Goal: Information Seeking & Learning: Check status

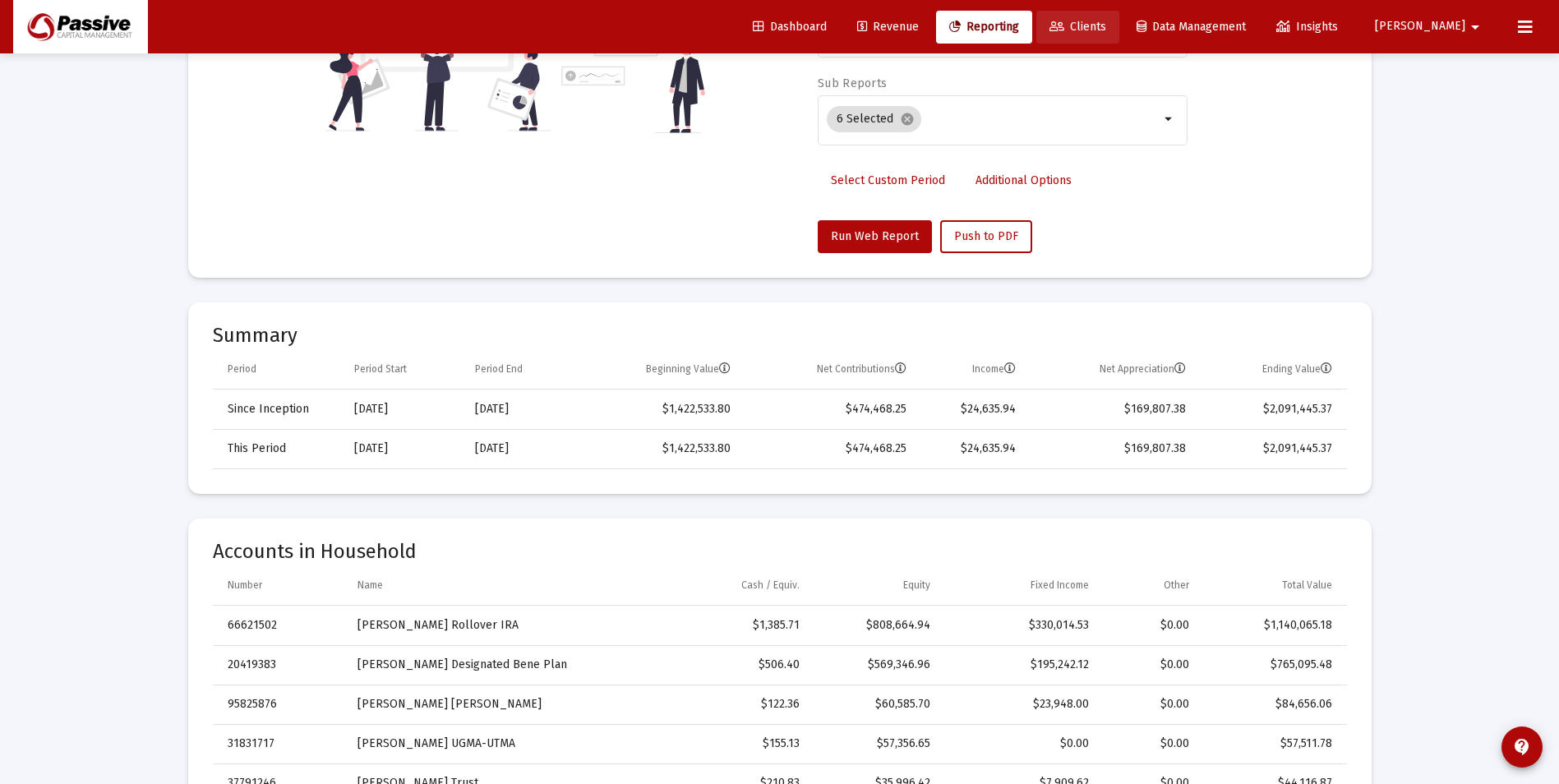
click at [1064, 32] on icon at bounding box center [1057, 28] width 15 height 12
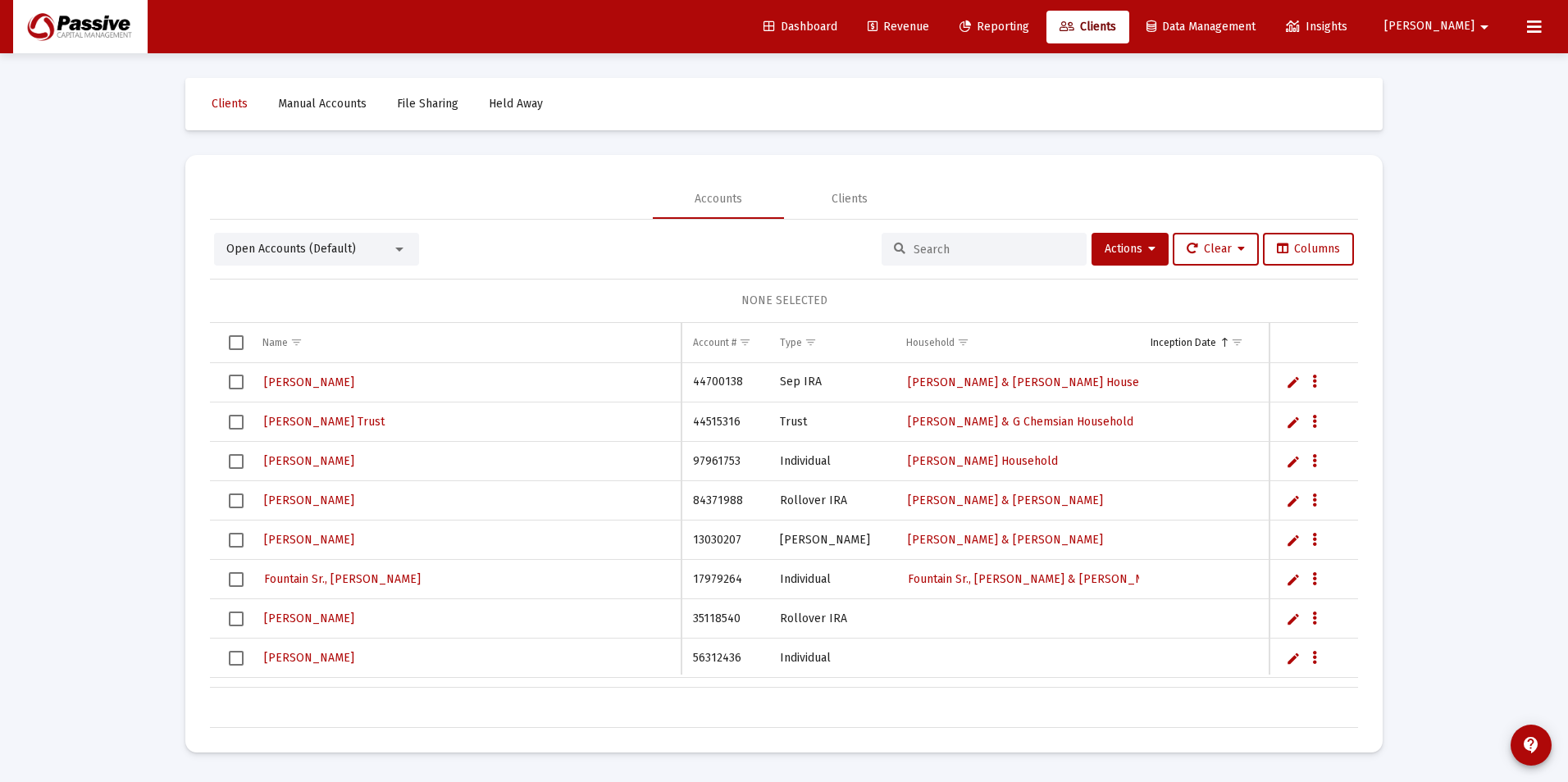
click at [927, 247] on input at bounding box center [994, 250] width 161 height 14
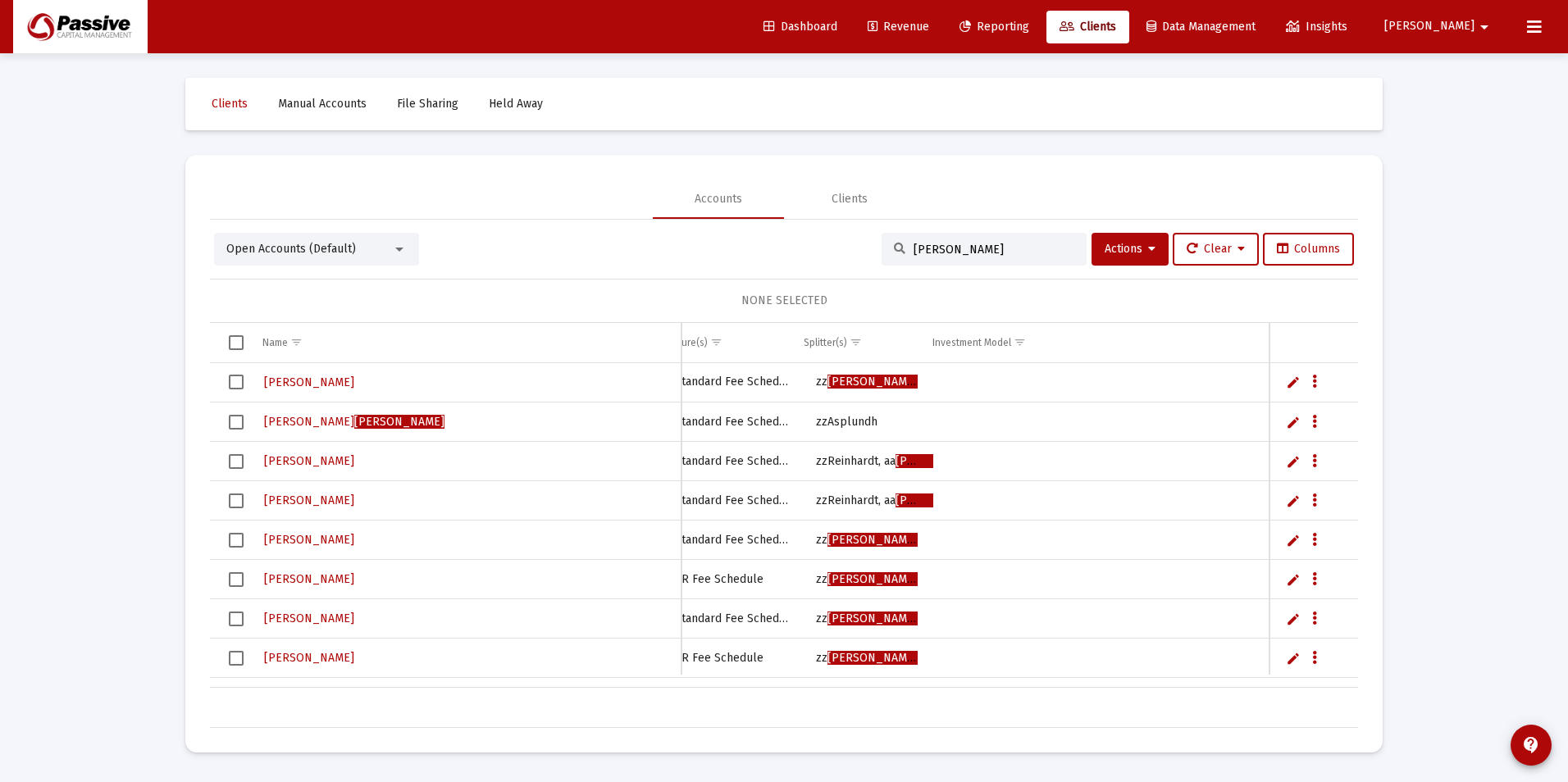
scroll to position [0, 887]
type input "[PERSON_NAME]"
click at [853, 348] on span "Show filter options for column 'Splitter(s)'" at bounding box center [856, 342] width 12 height 12
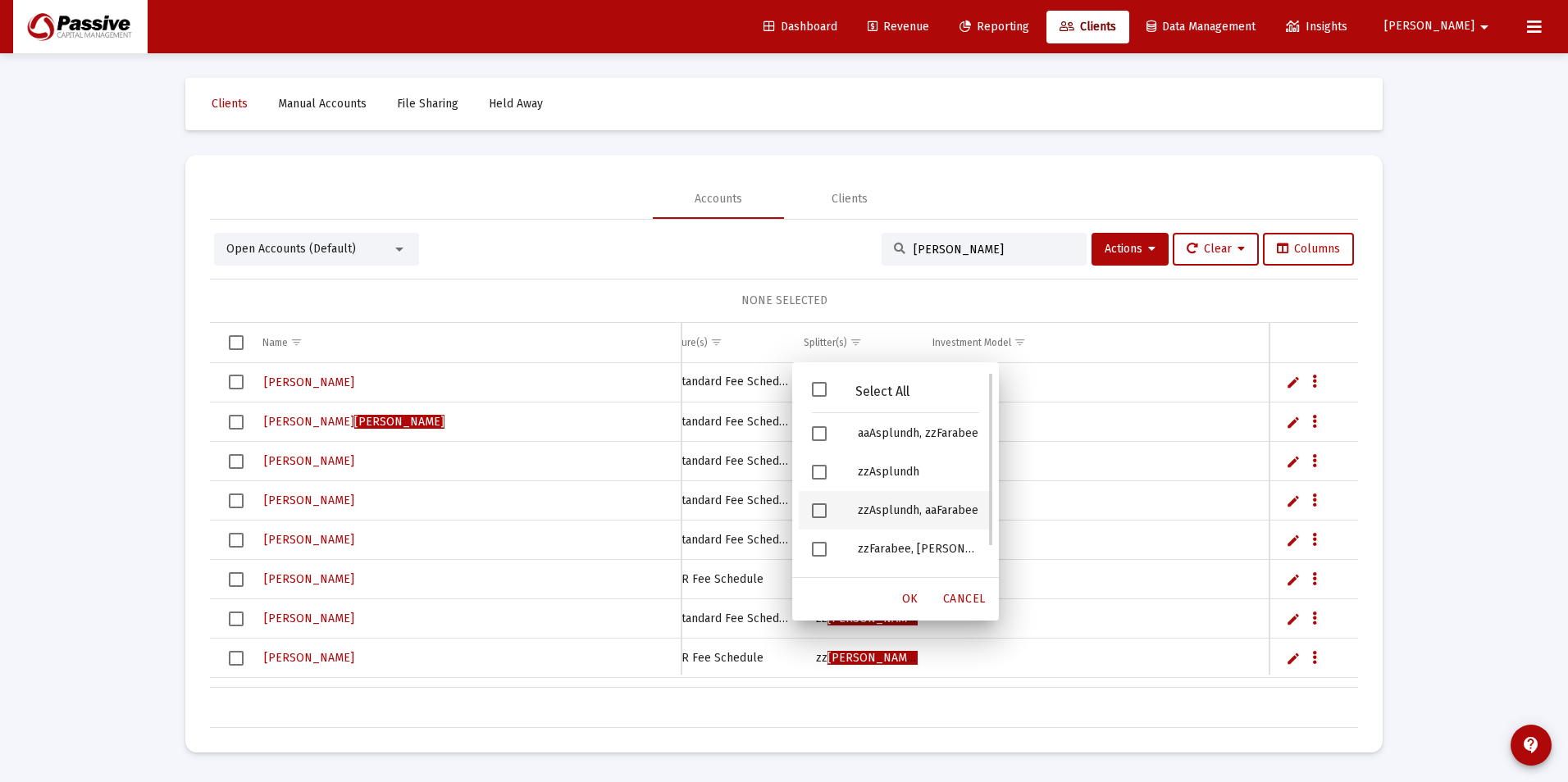
click at [821, 503] on span "Filter options" at bounding box center [820, 511] width 15 height 15
click at [815, 545] on span "Filter options" at bounding box center [820, 552] width 15 height 15
click at [904, 596] on span "OK" at bounding box center [911, 598] width 17 height 14
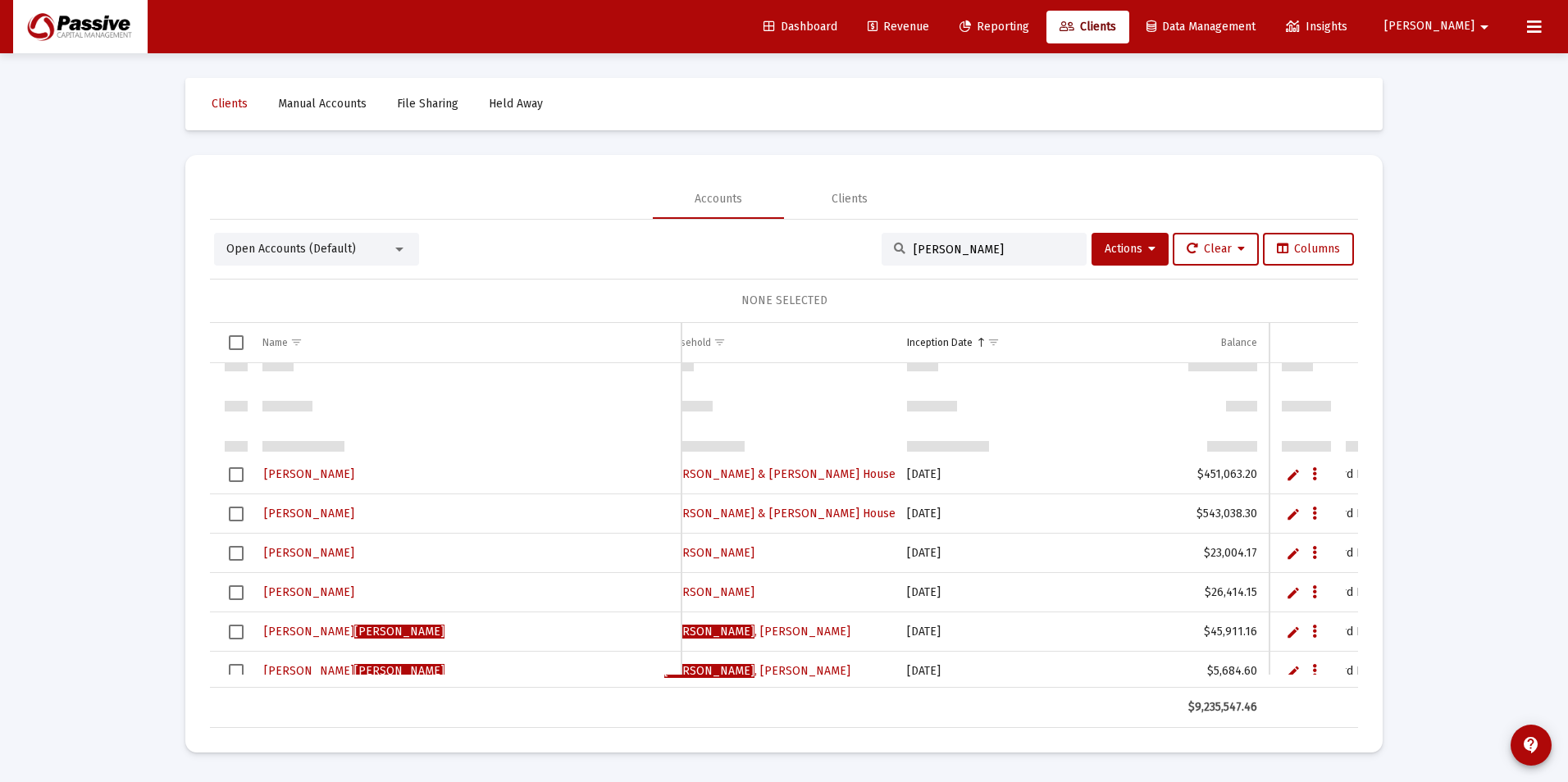
scroll to position [982, 0]
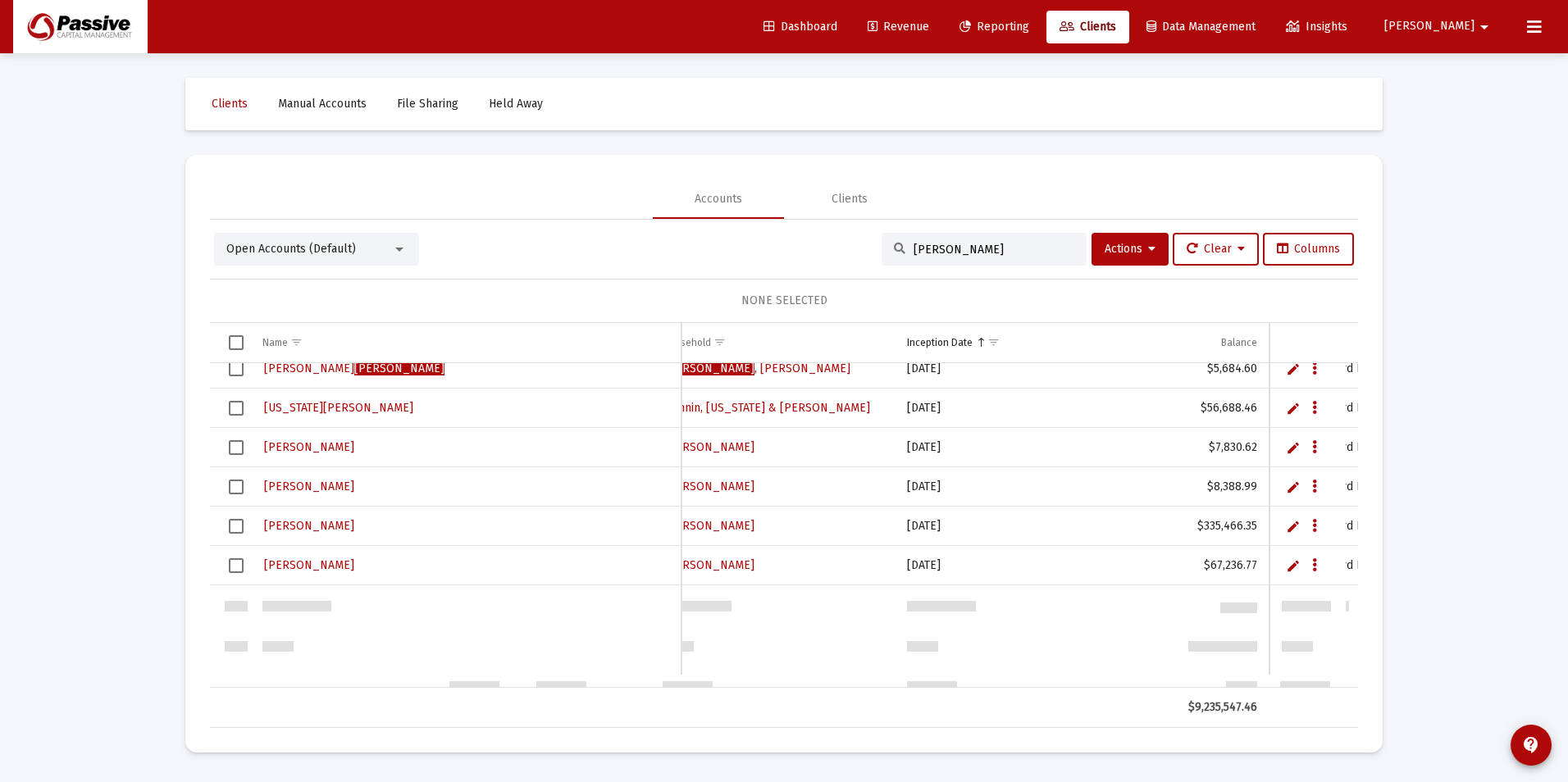
drag, startPoint x: 853, startPoint y: 689, endPoint x: 905, endPoint y: 681, distance: 52.6
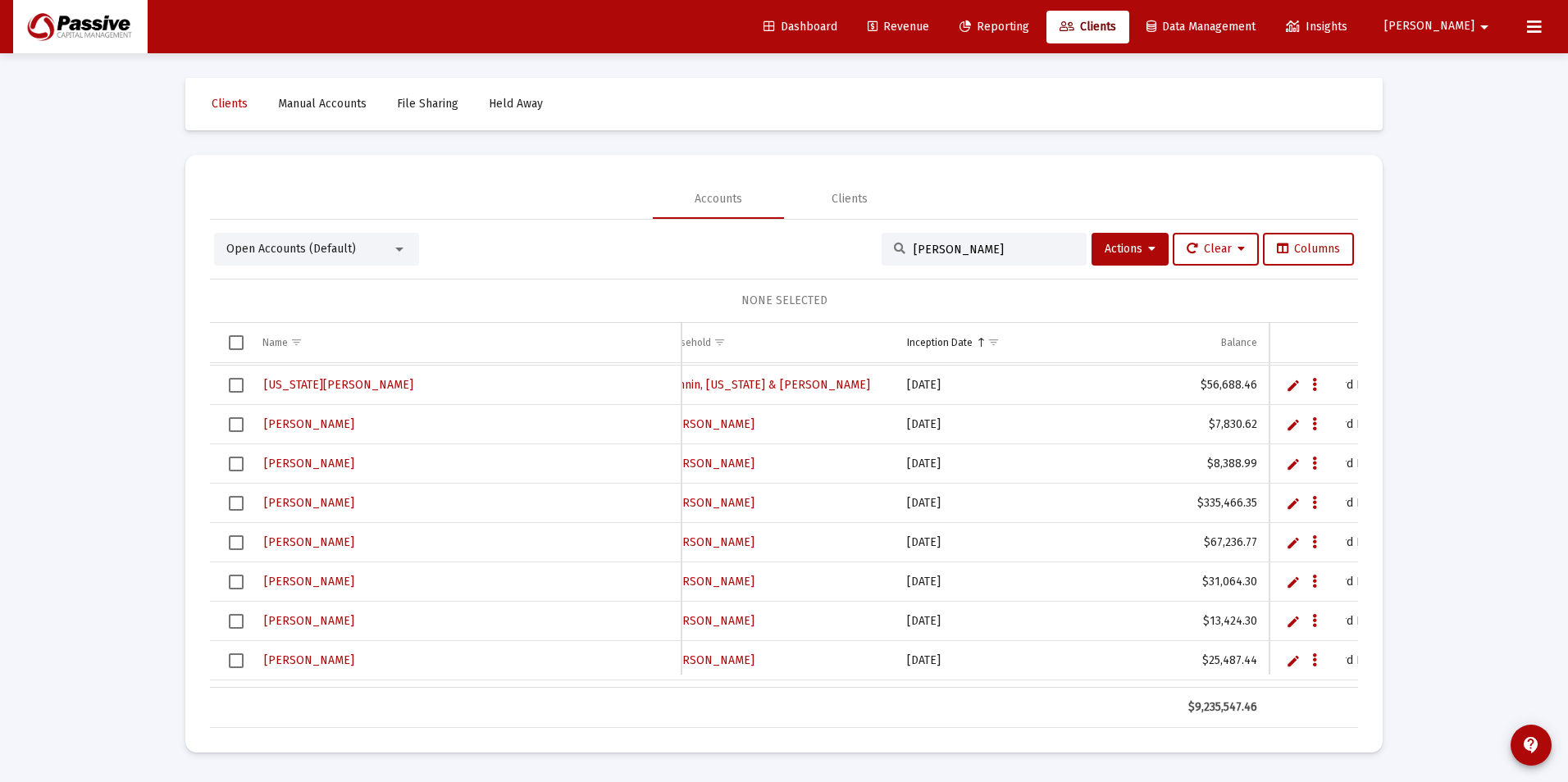
scroll to position [982, 394]
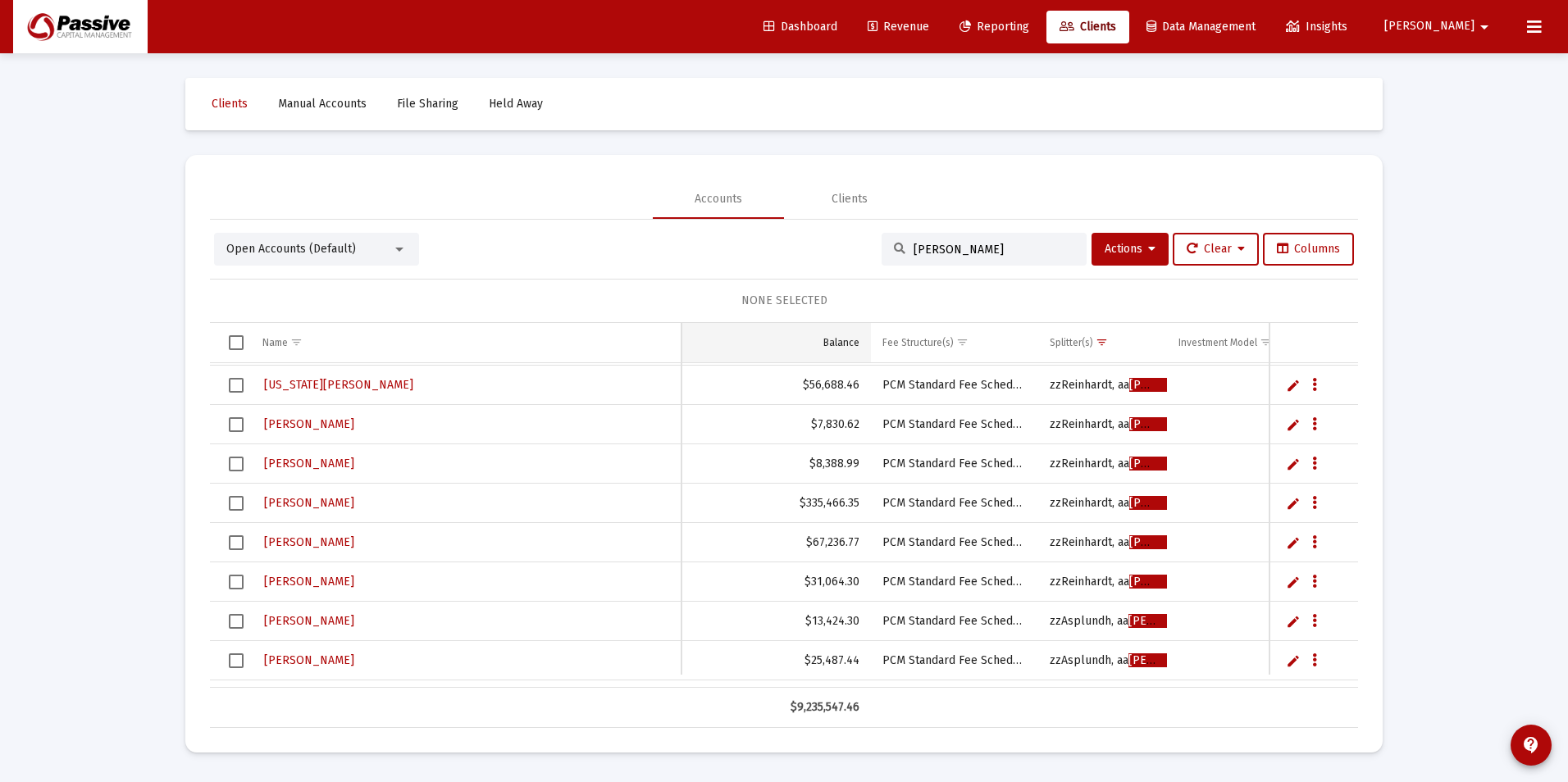
click at [830, 344] on div "Balance" at bounding box center [841, 343] width 36 height 13
click at [841, 340] on div "Balance" at bounding box center [841, 343] width 36 height 13
click at [167, 432] on div "Loading... Clients Manual Accounts File Sharing Held Away Accounts Clients Open…" at bounding box center [784, 391] width 1568 height 782
click at [942, 36] on link "Revenue" at bounding box center [898, 27] width 87 height 32
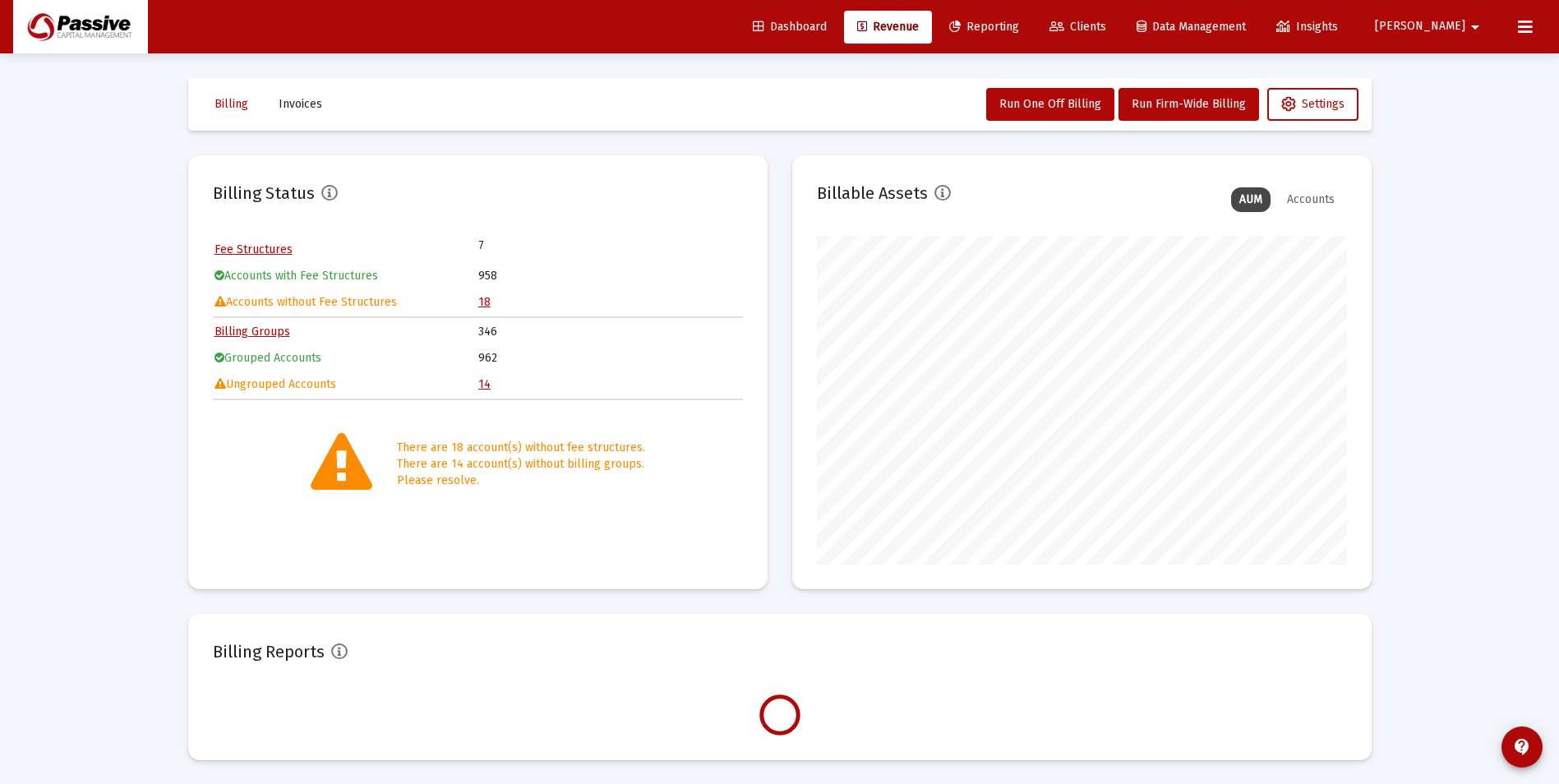
scroll to position [329, 531]
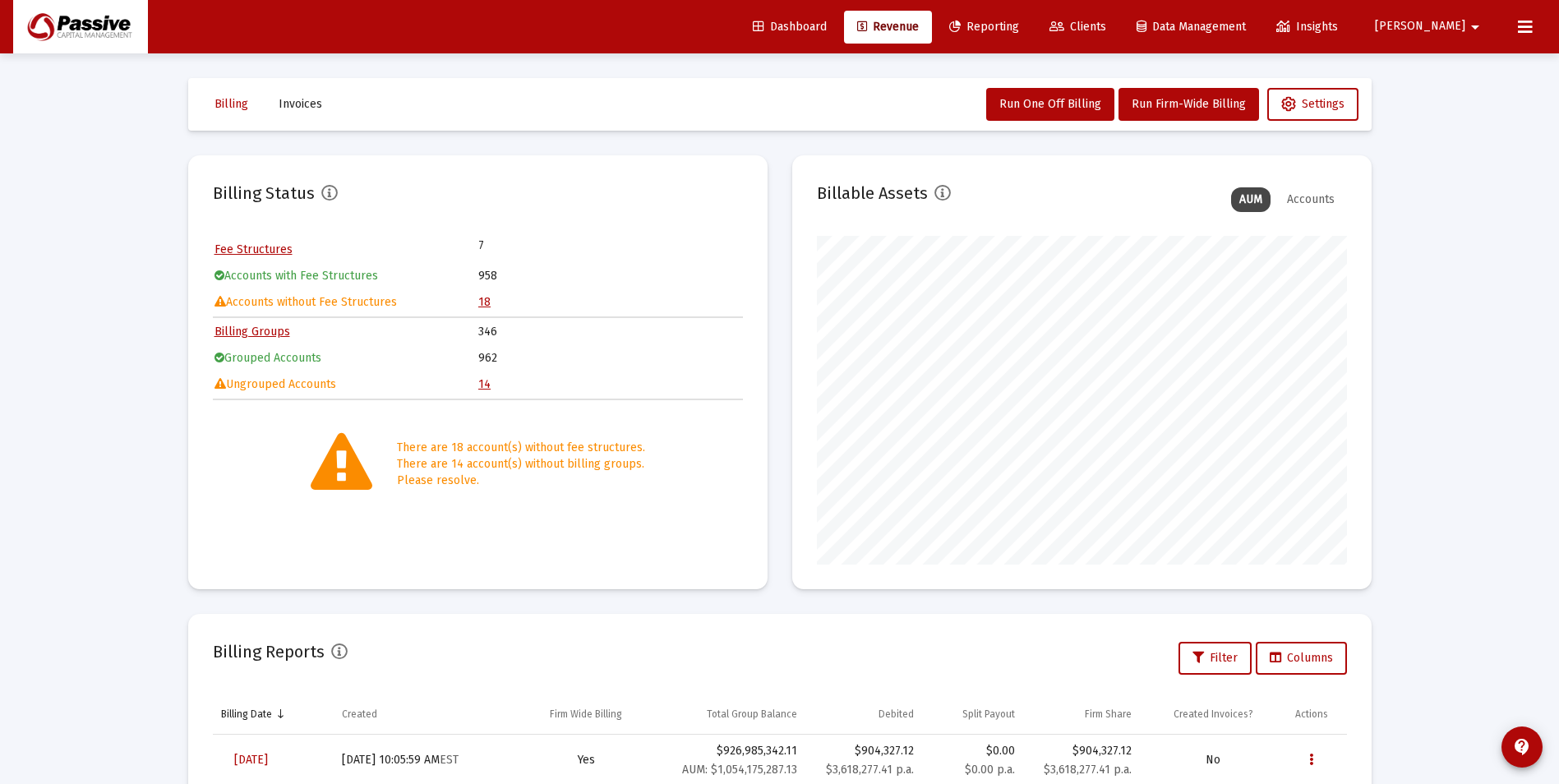
click at [483, 301] on link "18" at bounding box center [485, 302] width 13 height 14
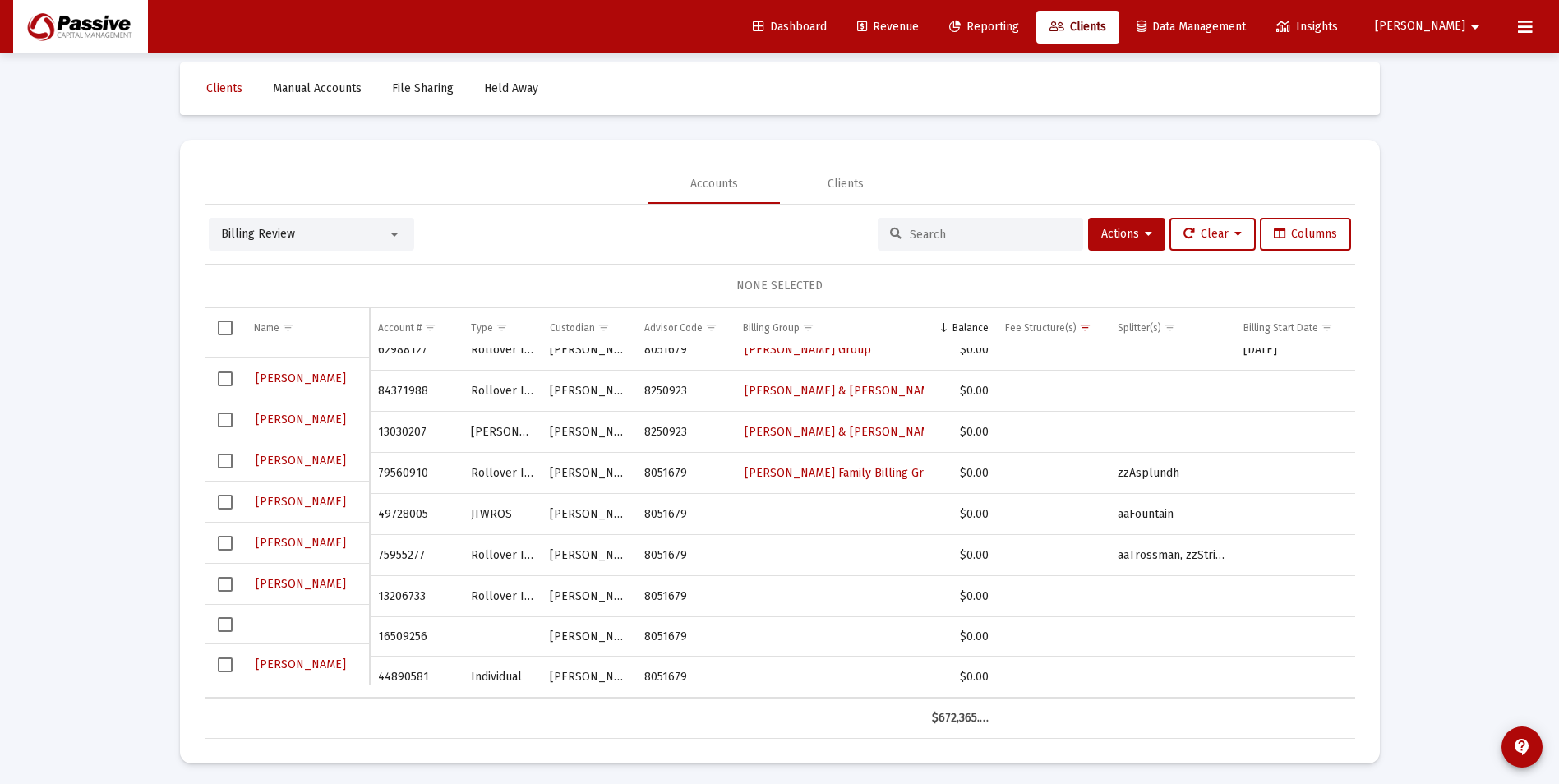
scroll to position [20, 0]
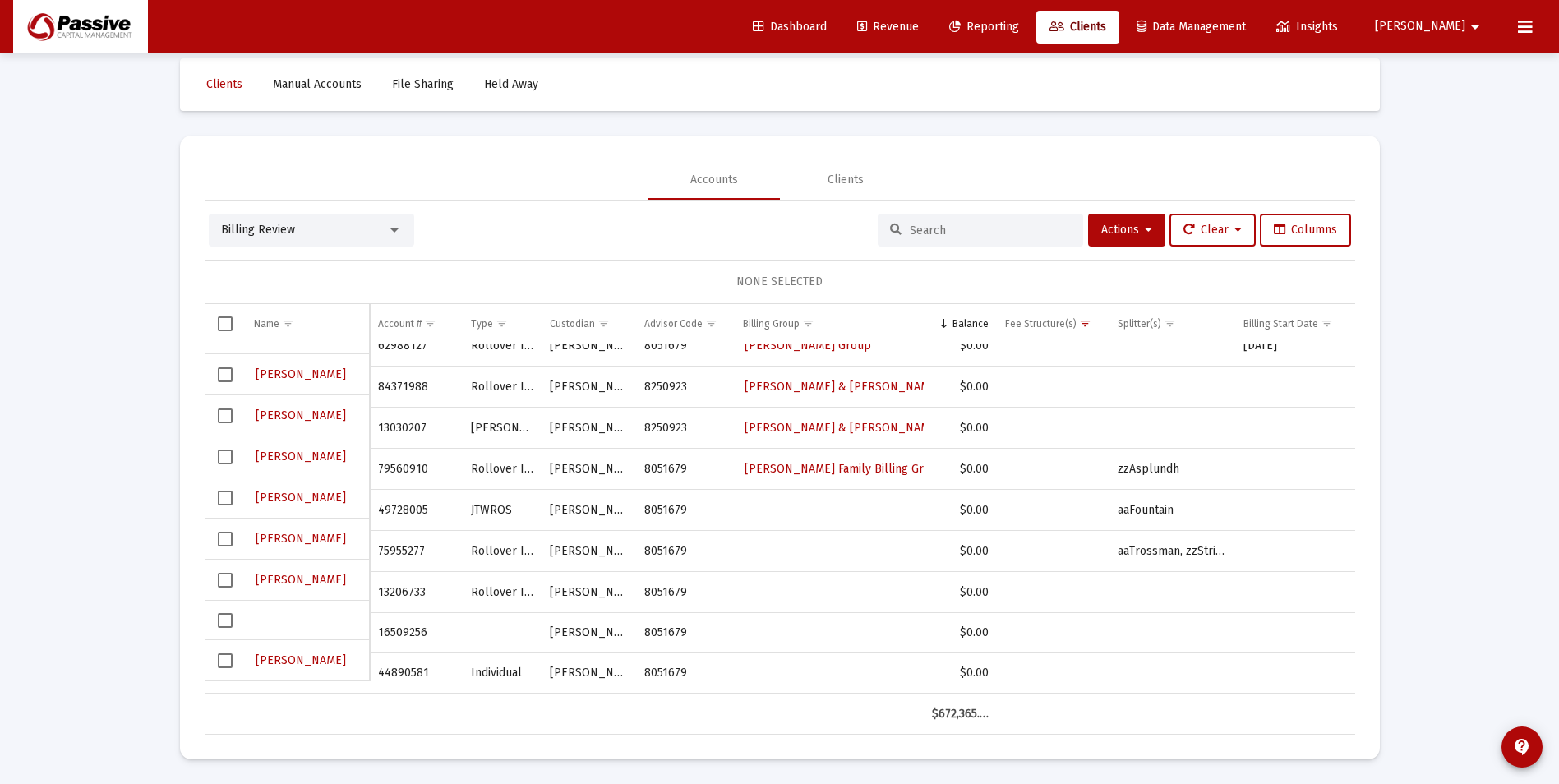
click at [919, 24] on span "Revenue" at bounding box center [888, 27] width 62 height 14
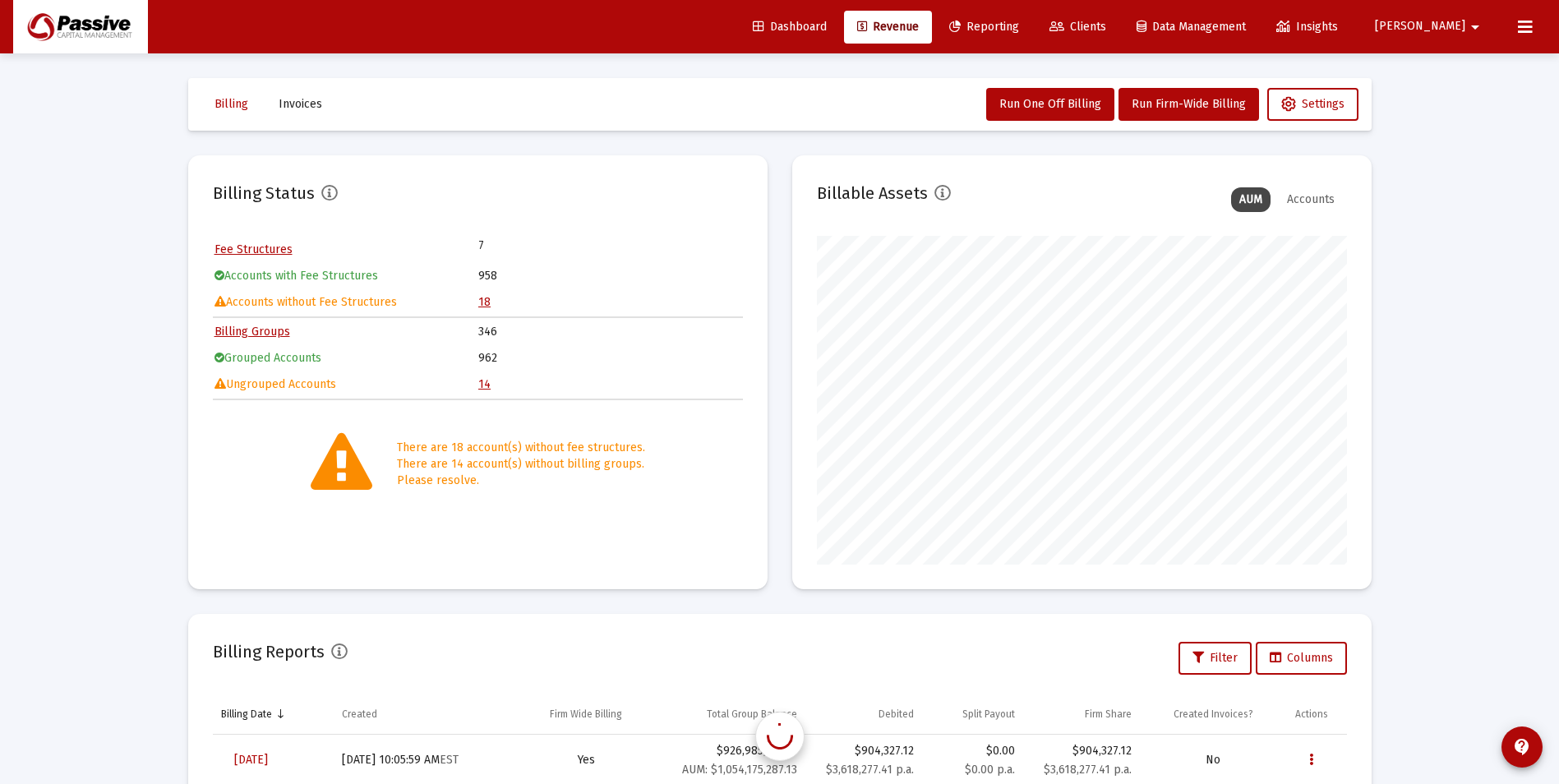
scroll to position [329, 531]
